Goal: Information Seeking & Learning: Learn about a topic

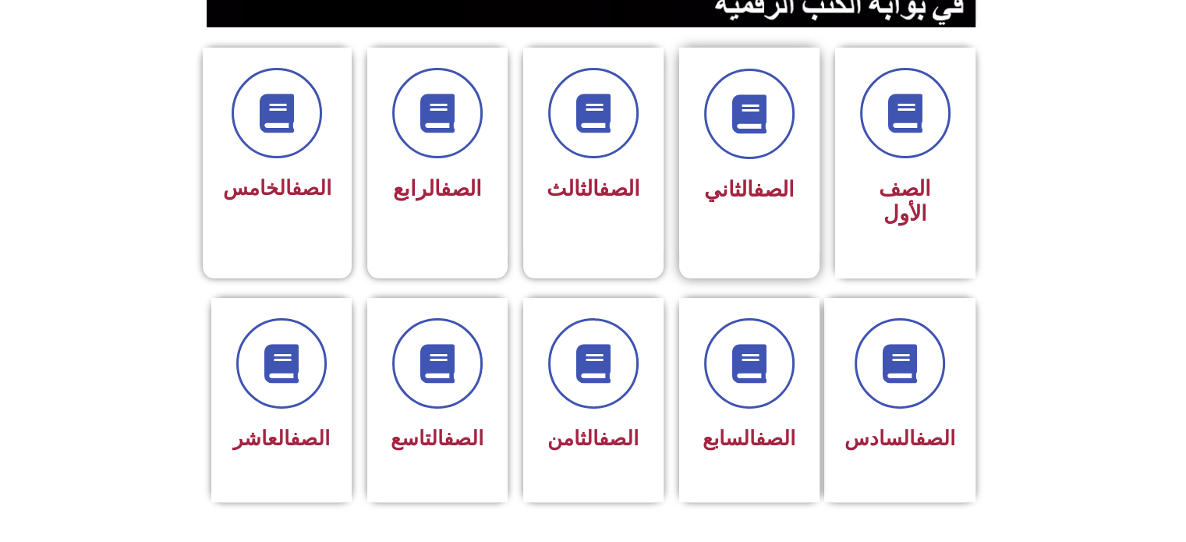
scroll to position [468, 0]
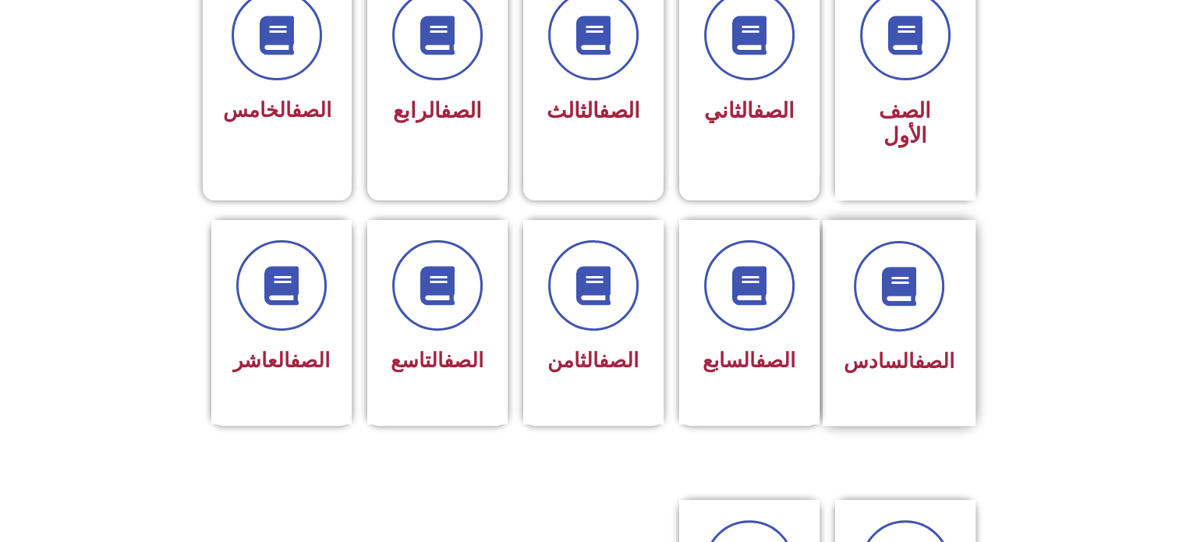
click at [854, 299] on div "الصف السادس" at bounding box center [899, 323] width 153 height 206
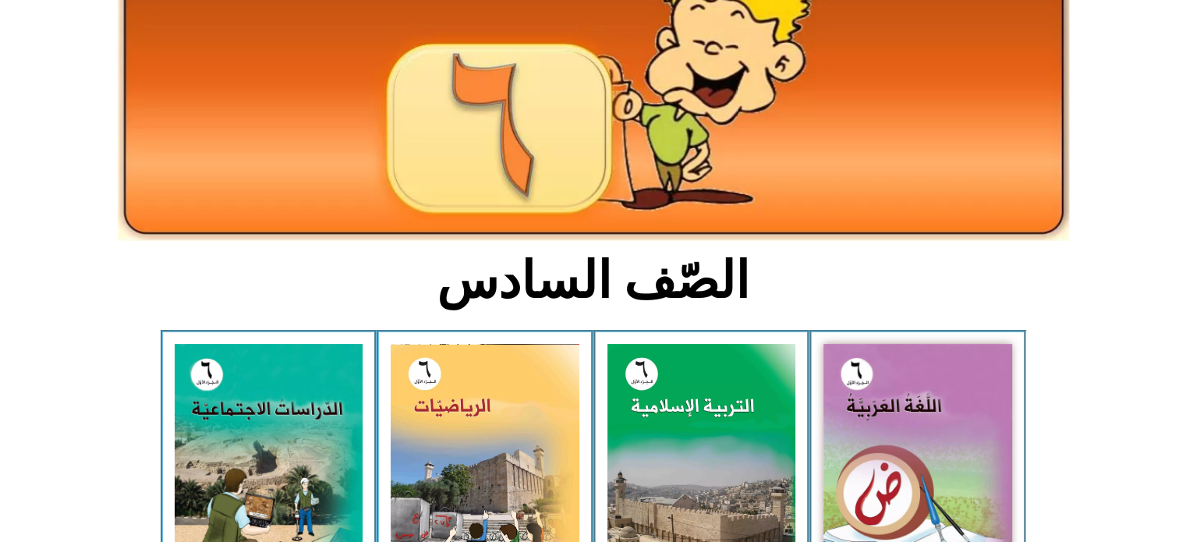
scroll to position [234, 0]
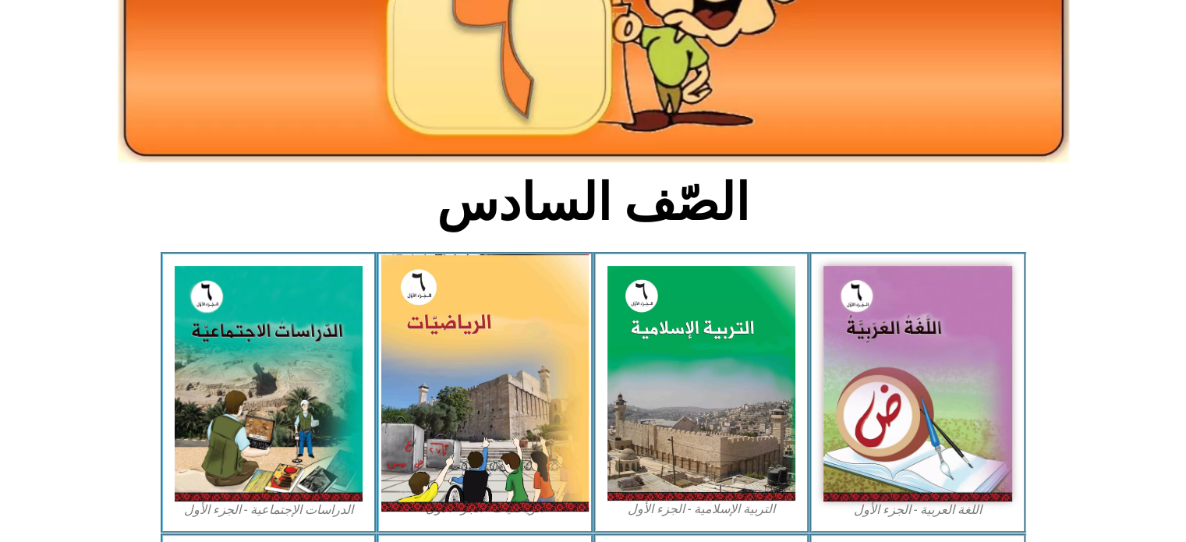
click at [471, 508] on img at bounding box center [484, 382] width 207 height 257
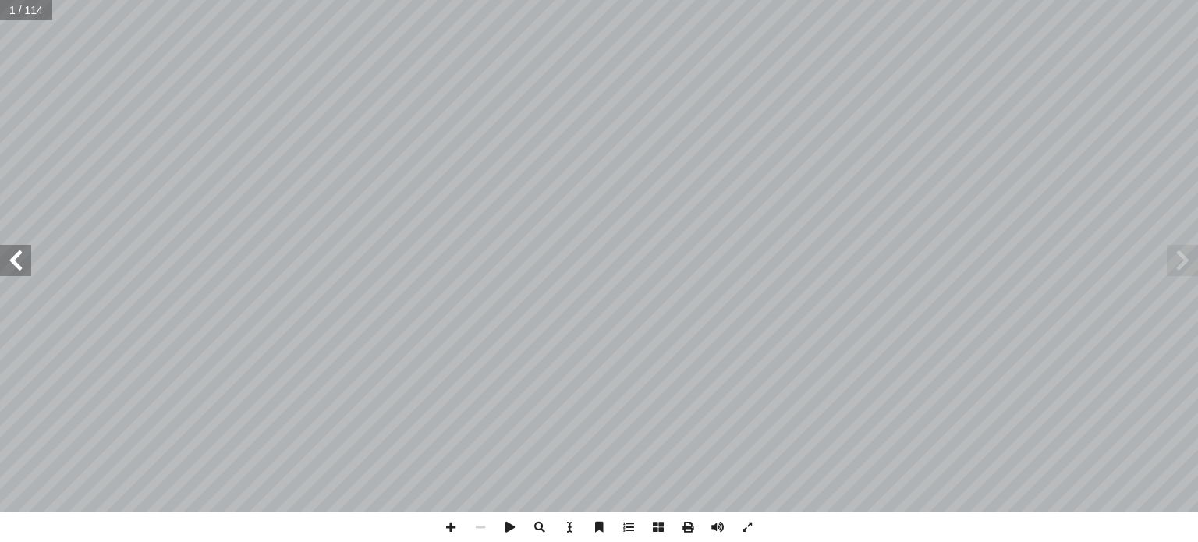
click at [22, 261] on span at bounding box center [15, 260] width 31 height 31
click at [25, 258] on span at bounding box center [15, 260] width 31 height 31
click at [11, 255] on span at bounding box center [15, 260] width 31 height 31
click at [21, 258] on span at bounding box center [15, 260] width 31 height 31
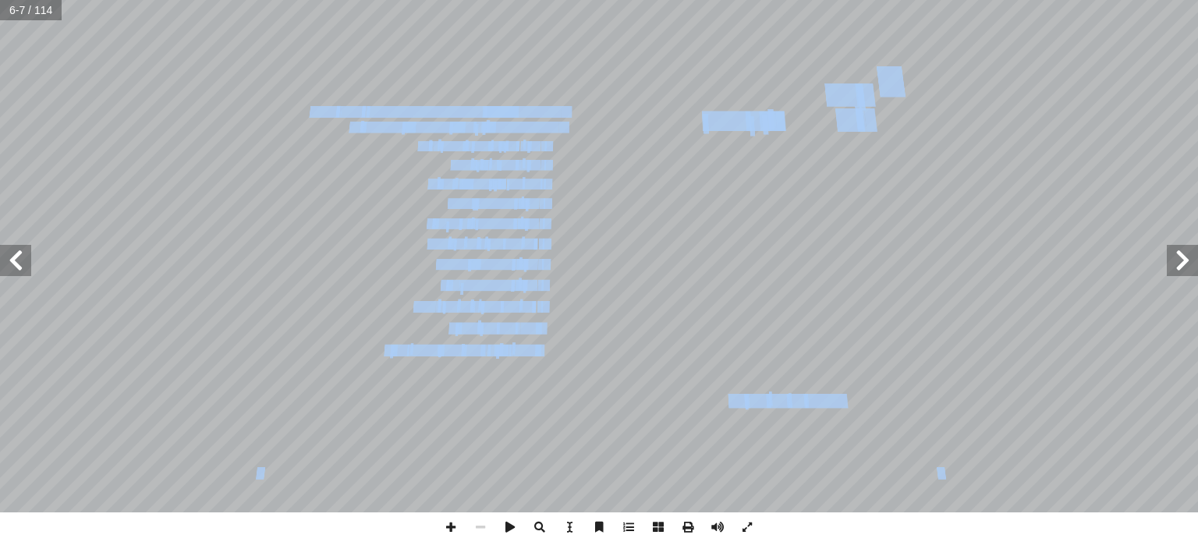
click at [16, 260] on span at bounding box center [15, 260] width 31 height 31
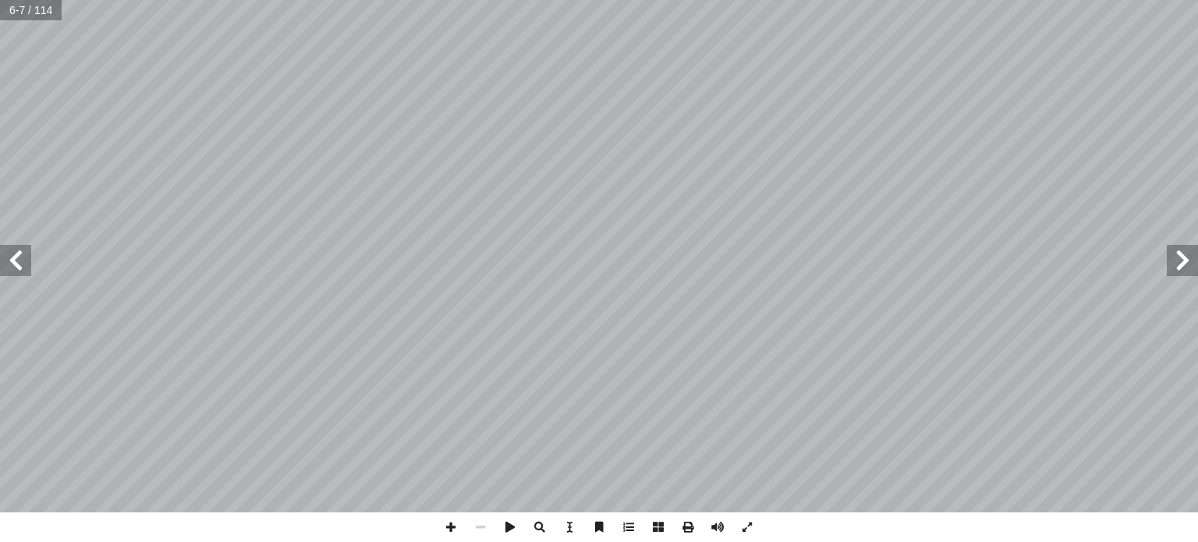
click at [19, 260] on span at bounding box center [15, 260] width 31 height 31
click at [22, 260] on span at bounding box center [15, 260] width 31 height 31
click at [19, 257] on span at bounding box center [15, 260] width 31 height 31
click at [12, 255] on span at bounding box center [15, 260] width 31 height 31
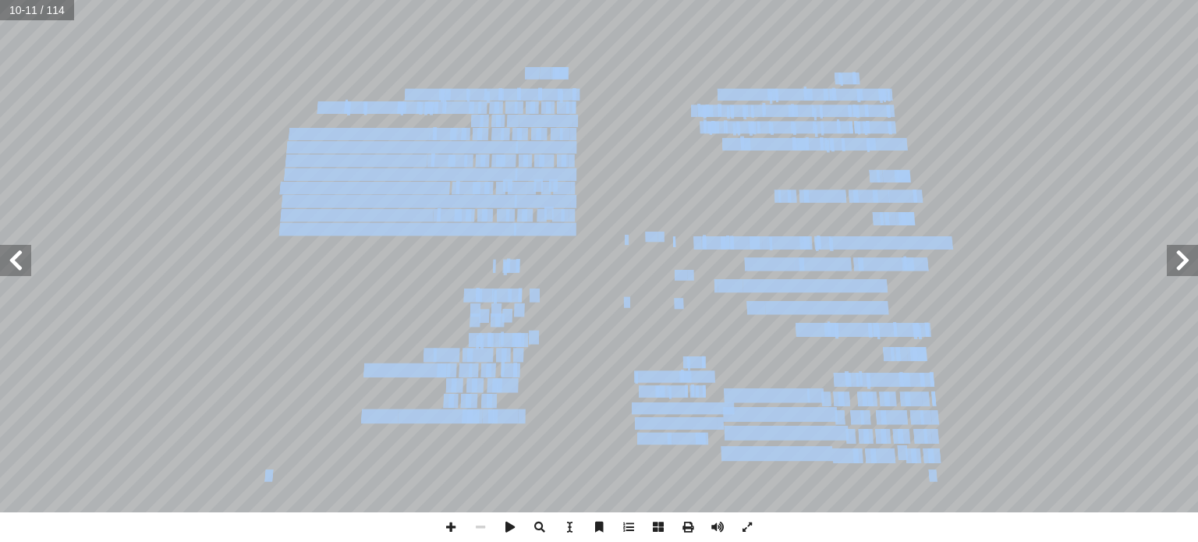
click at [23, 258] on span at bounding box center [15, 260] width 31 height 31
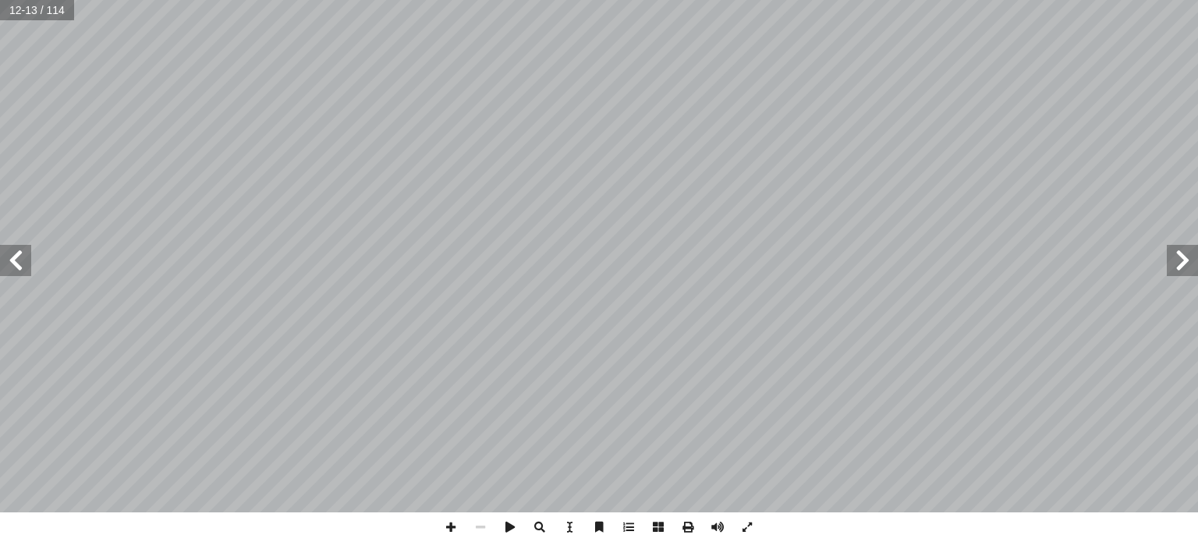
click at [27, 264] on span at bounding box center [15, 260] width 31 height 31
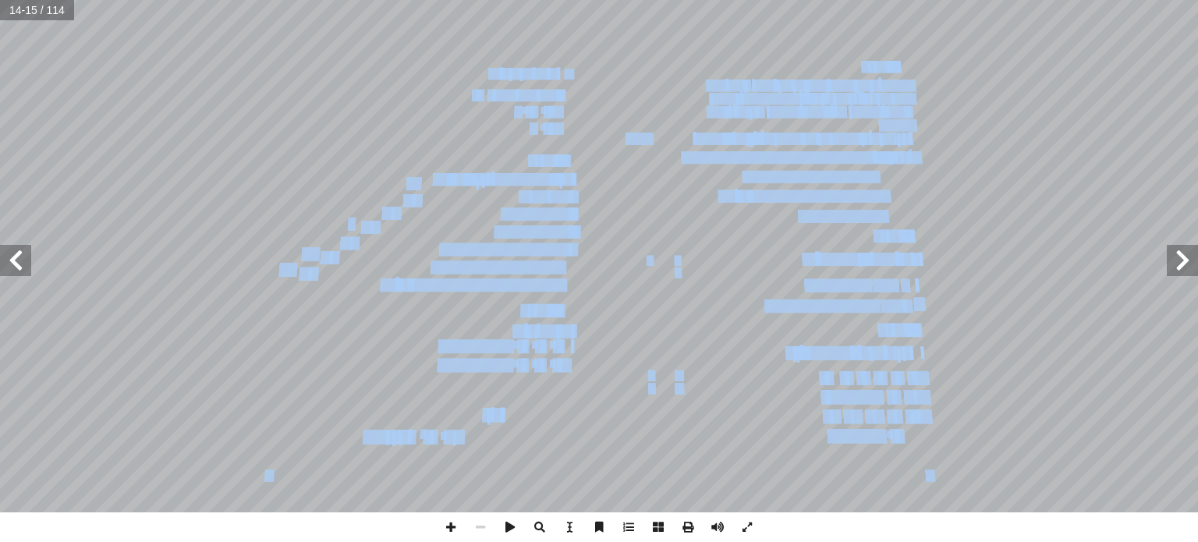
click at [26, 264] on span at bounding box center [15, 260] width 31 height 31
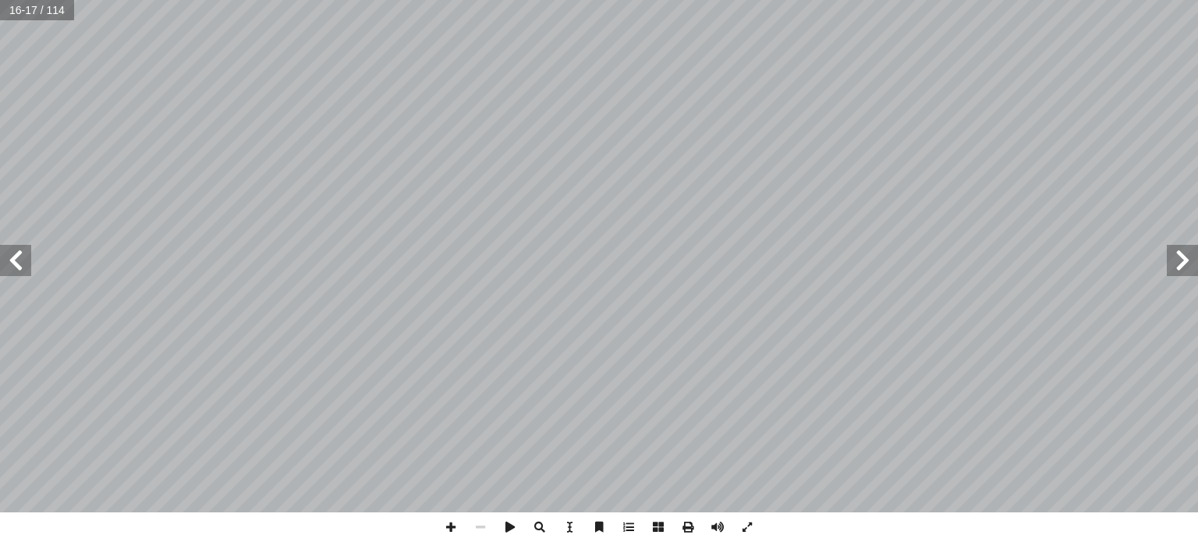
click at [22, 249] on span at bounding box center [15, 260] width 31 height 31
click at [17, 249] on span at bounding box center [15, 260] width 31 height 31
